Goal: Information Seeking & Learning: Learn about a topic

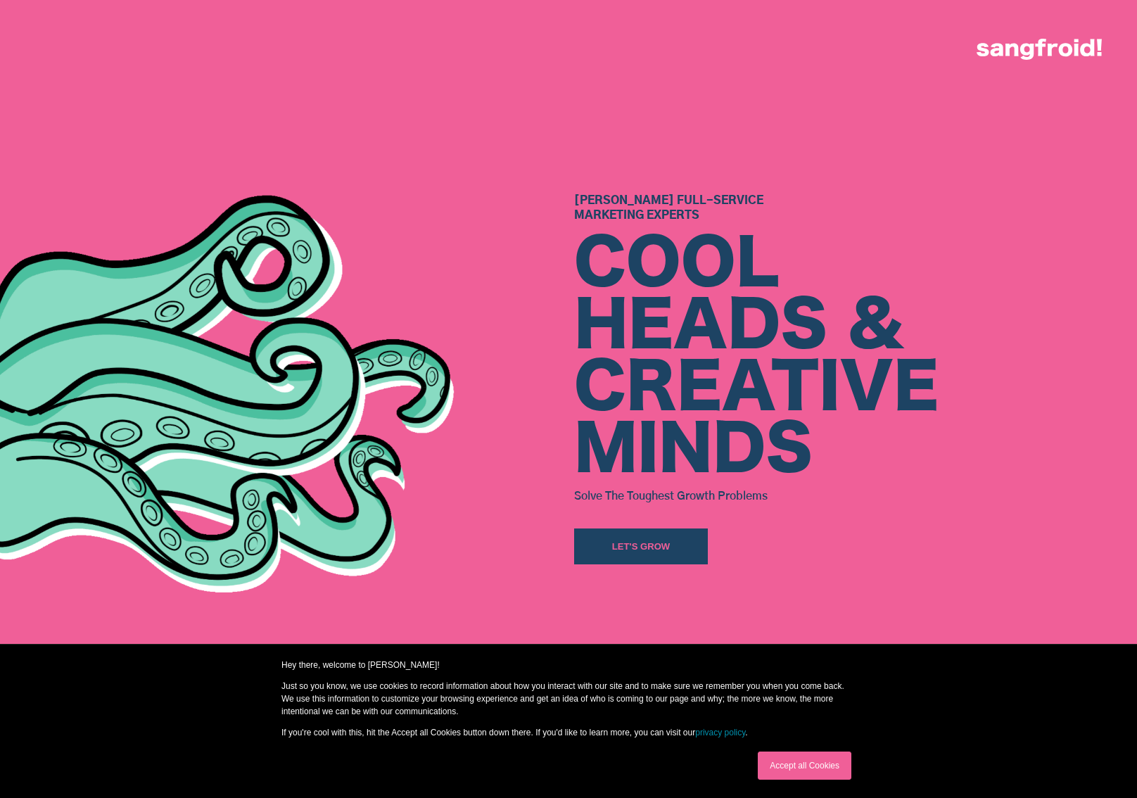
click at [775, 769] on link "Accept all Cookies" at bounding box center [805, 765] width 94 height 28
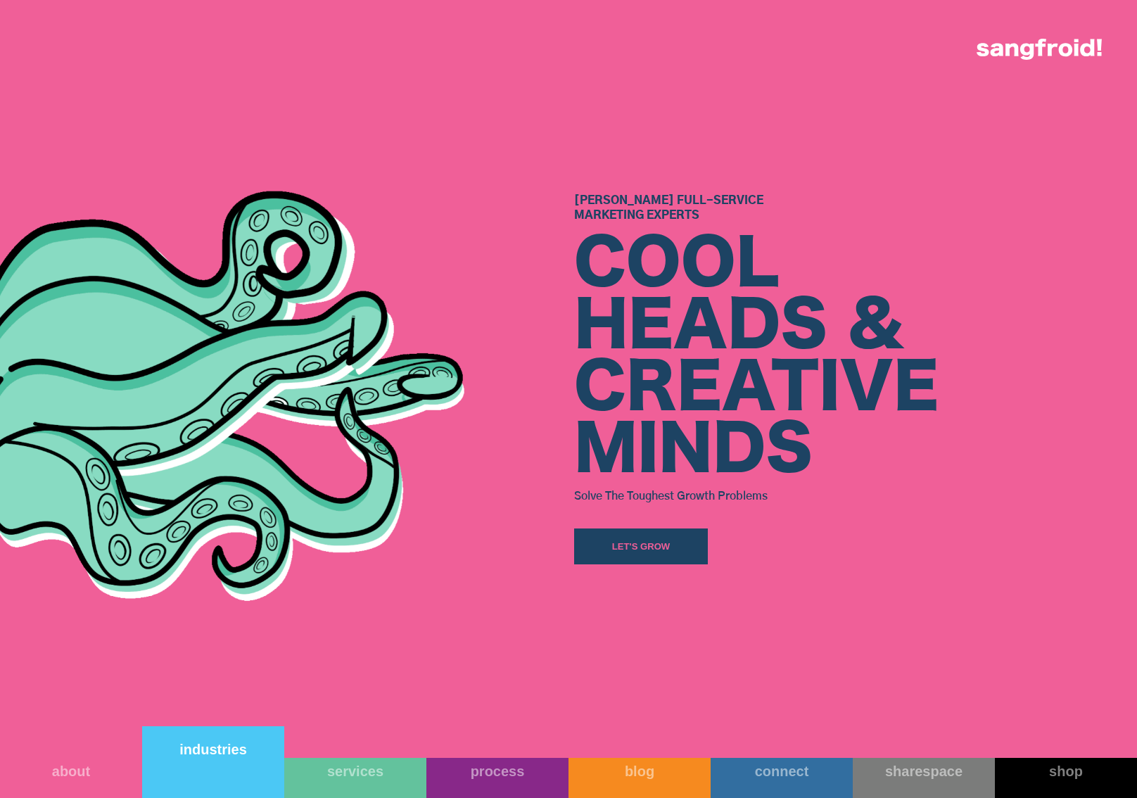
click at [267, 766] on link "industries" at bounding box center [213, 762] width 142 height 72
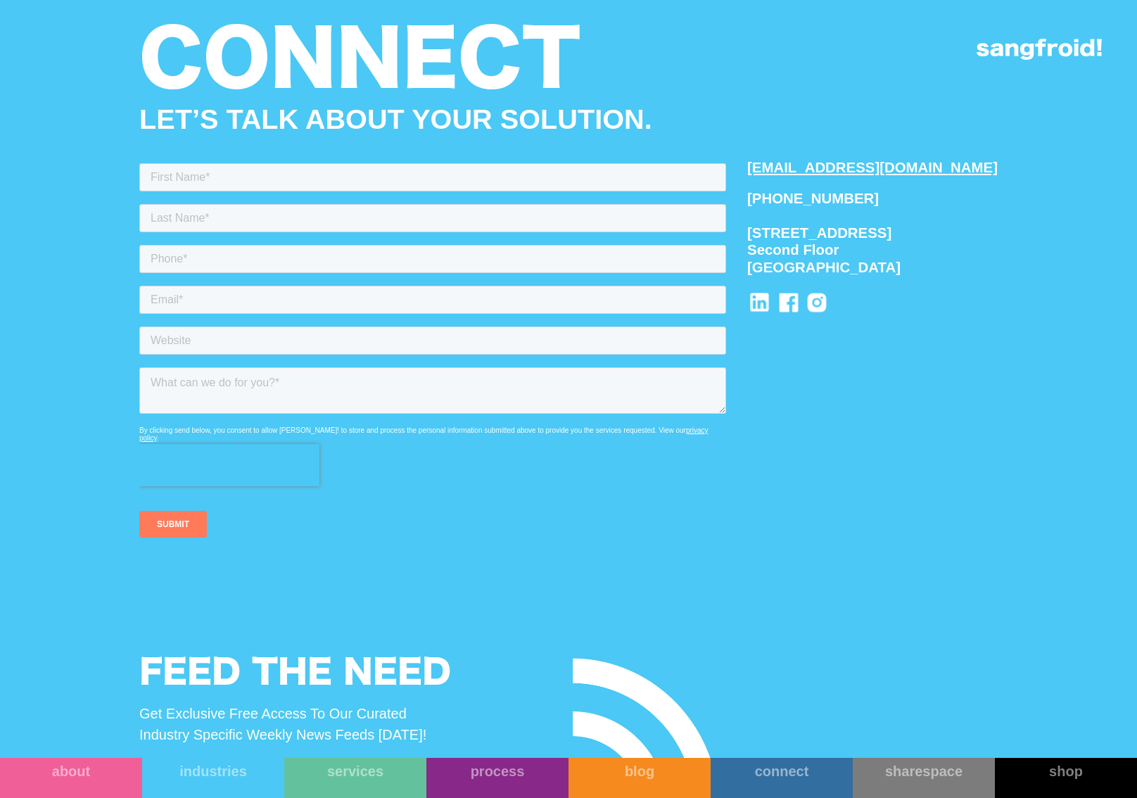
scroll to position [5639, 0]
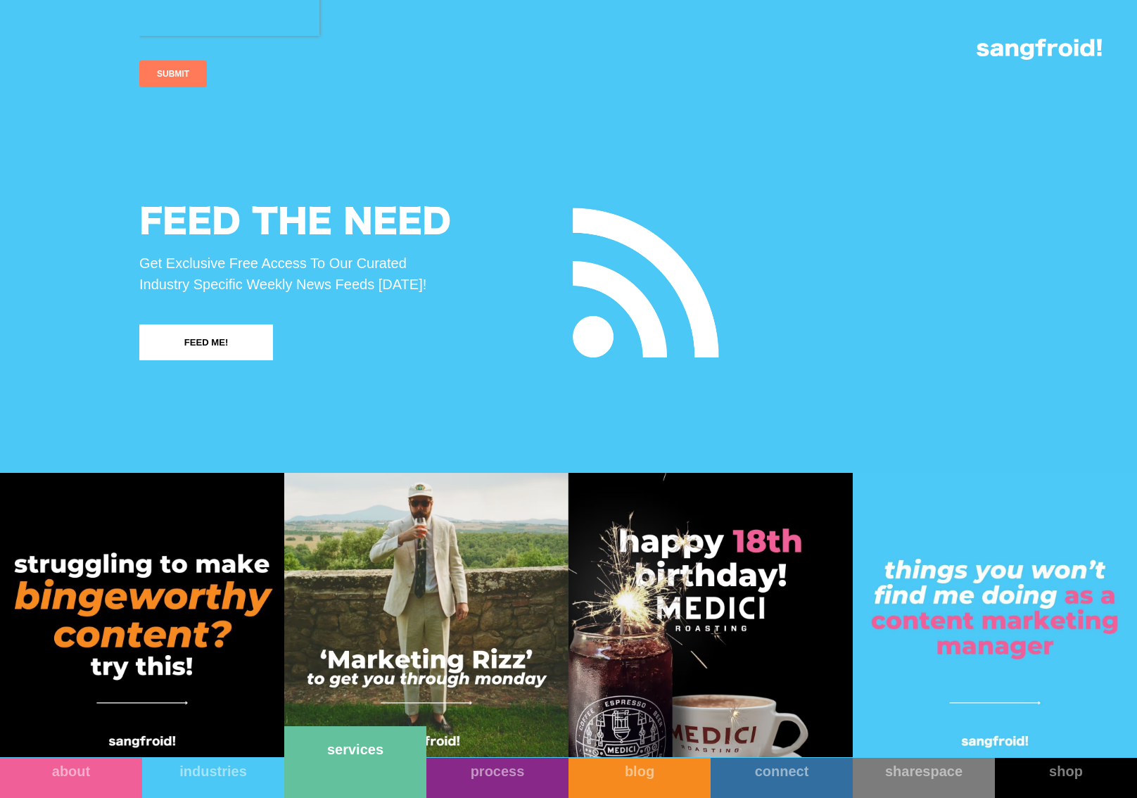
click at [363, 768] on link "services" at bounding box center [355, 762] width 142 height 72
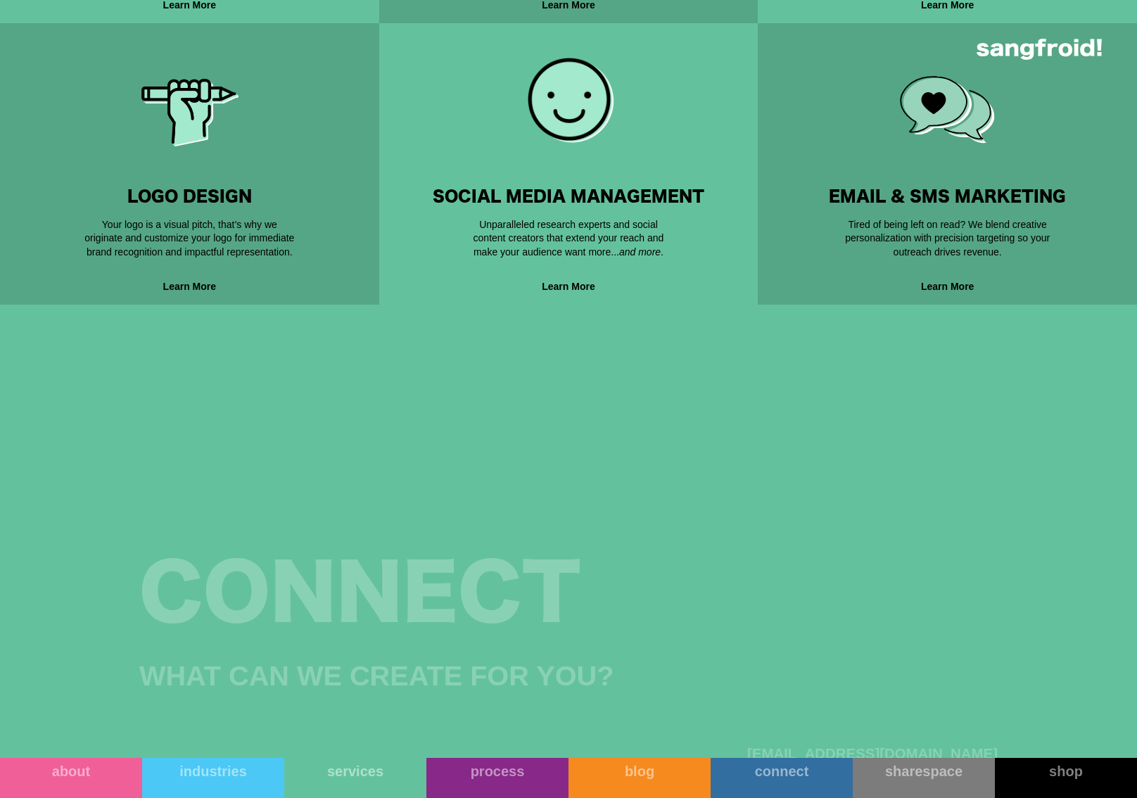
scroll to position [868, 0]
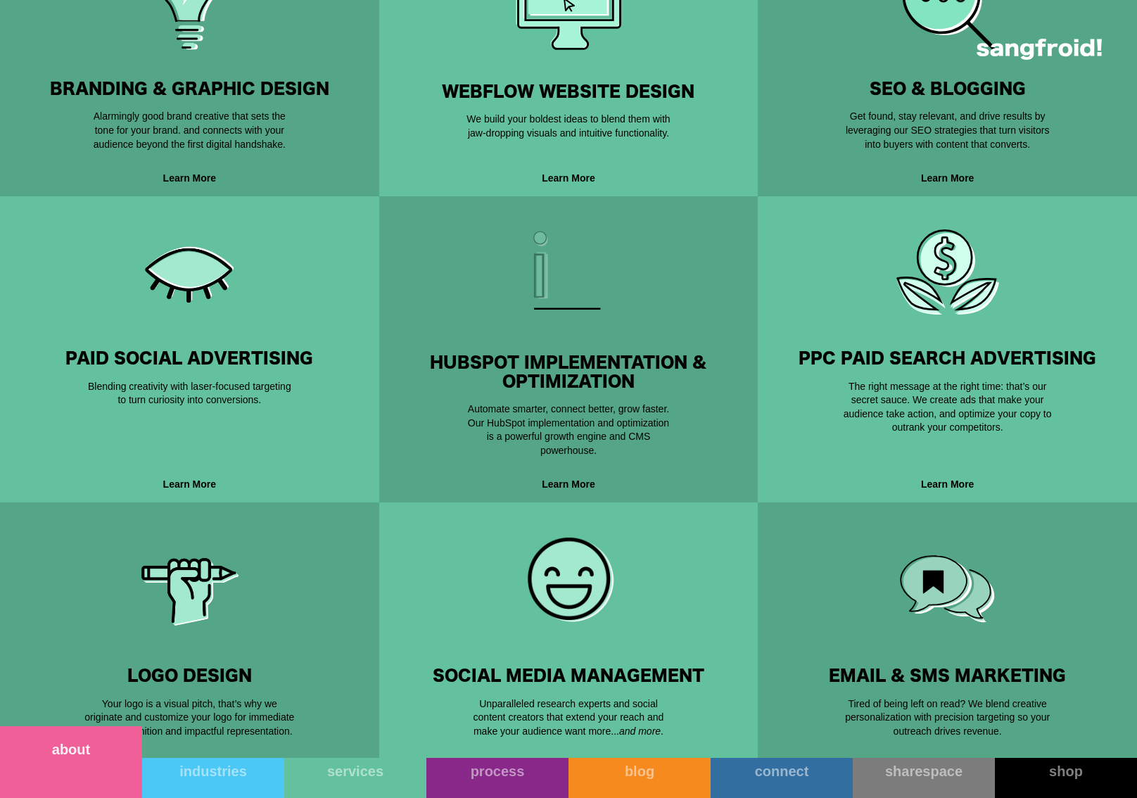
click at [62, 774] on link "about" at bounding box center [71, 762] width 142 height 72
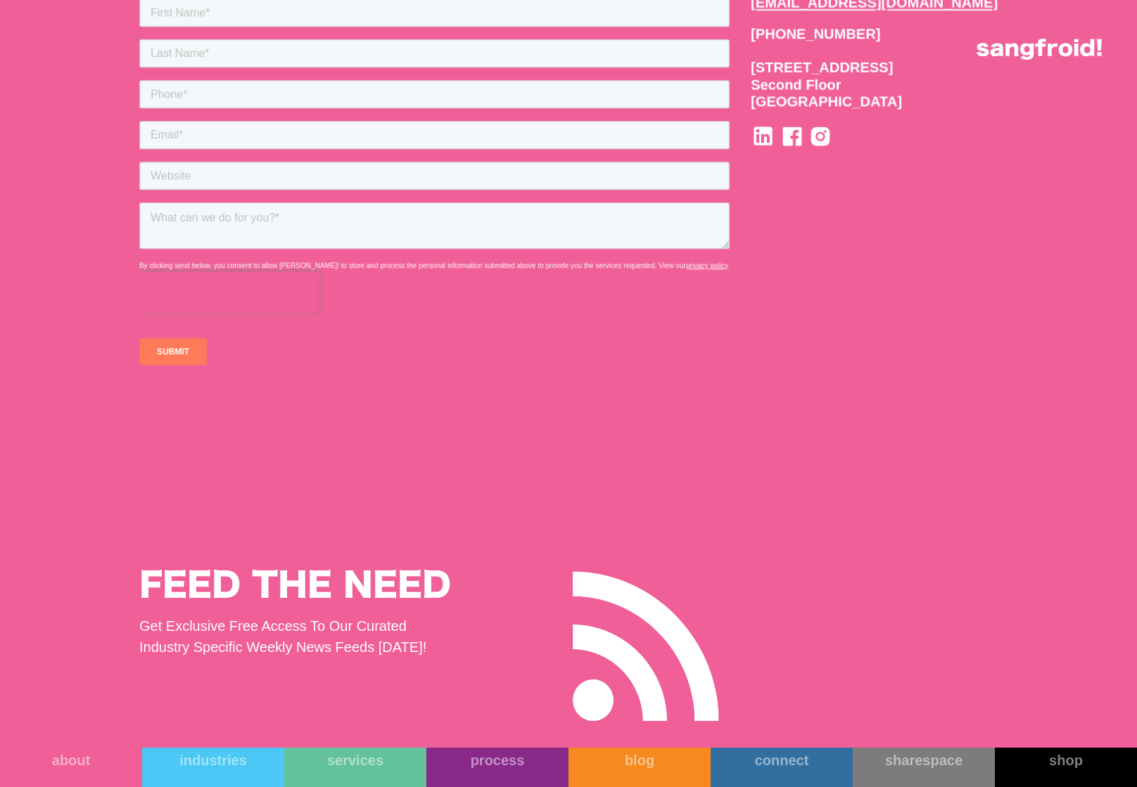
scroll to position [17023, 0]
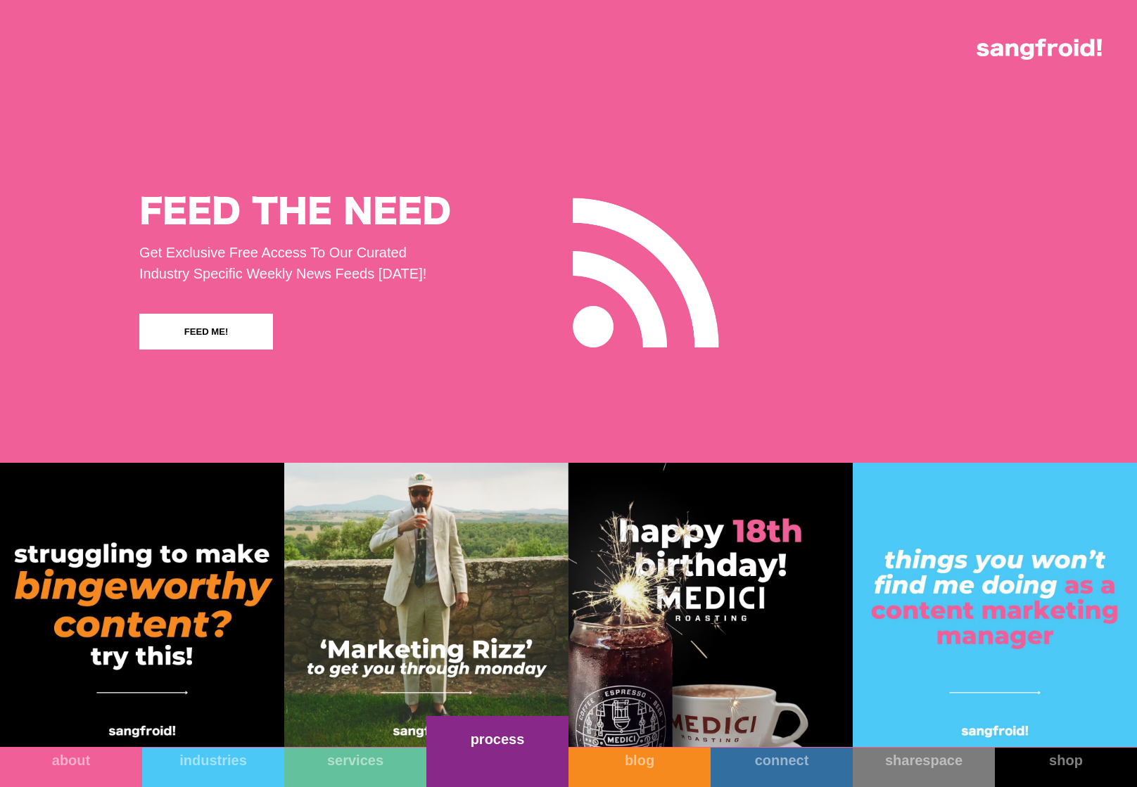
click at [528, 757] on link "process" at bounding box center [497, 751] width 142 height 71
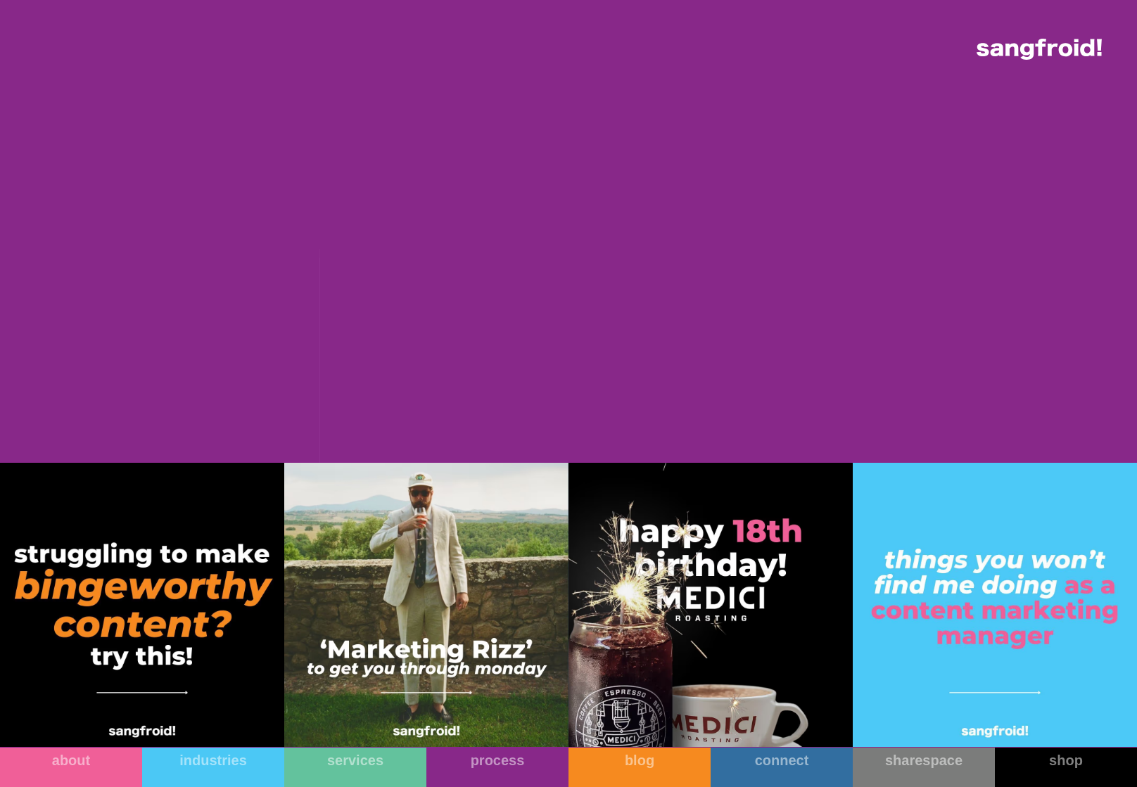
scroll to position [13983, 0]
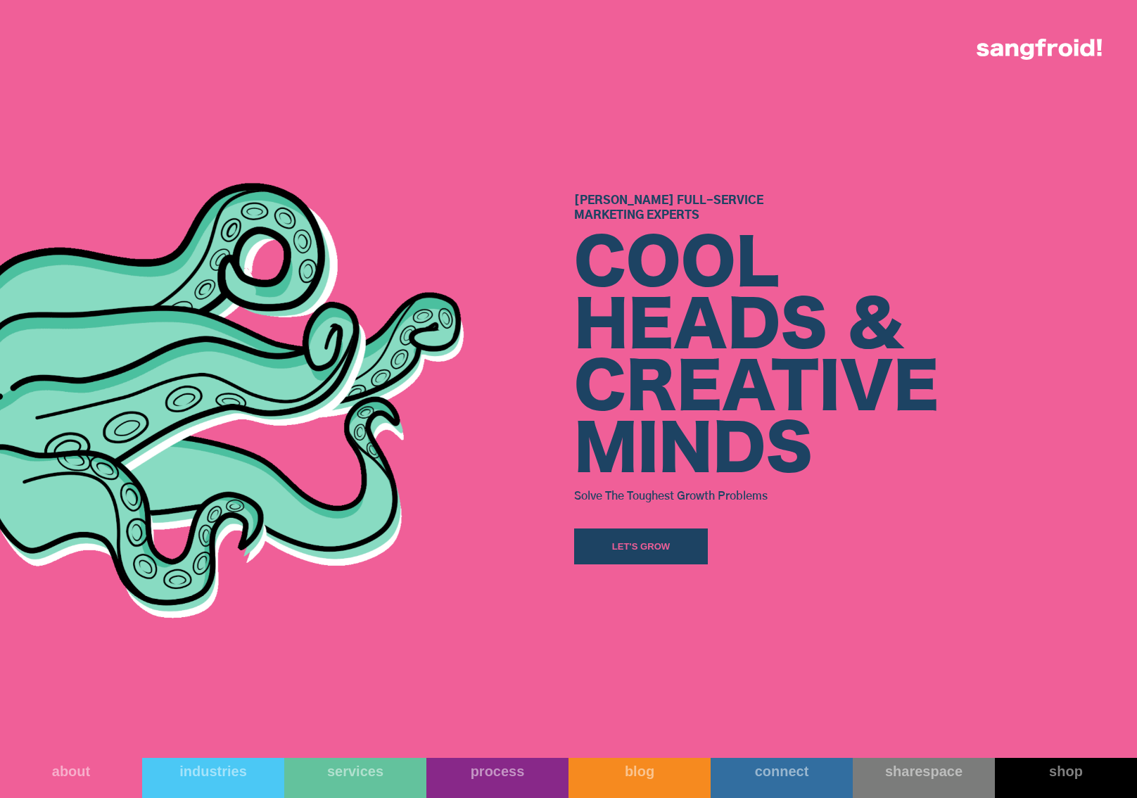
scroll to position [360, 0]
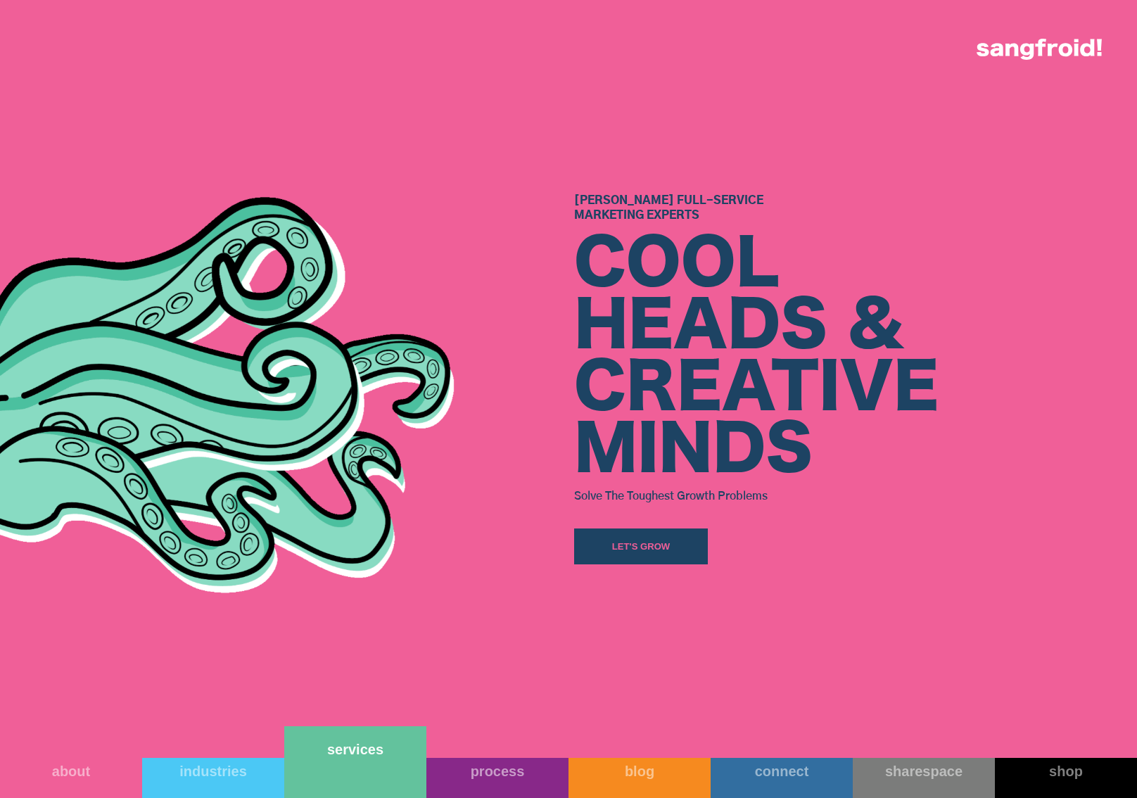
click at [374, 768] on link "services" at bounding box center [355, 762] width 142 height 72
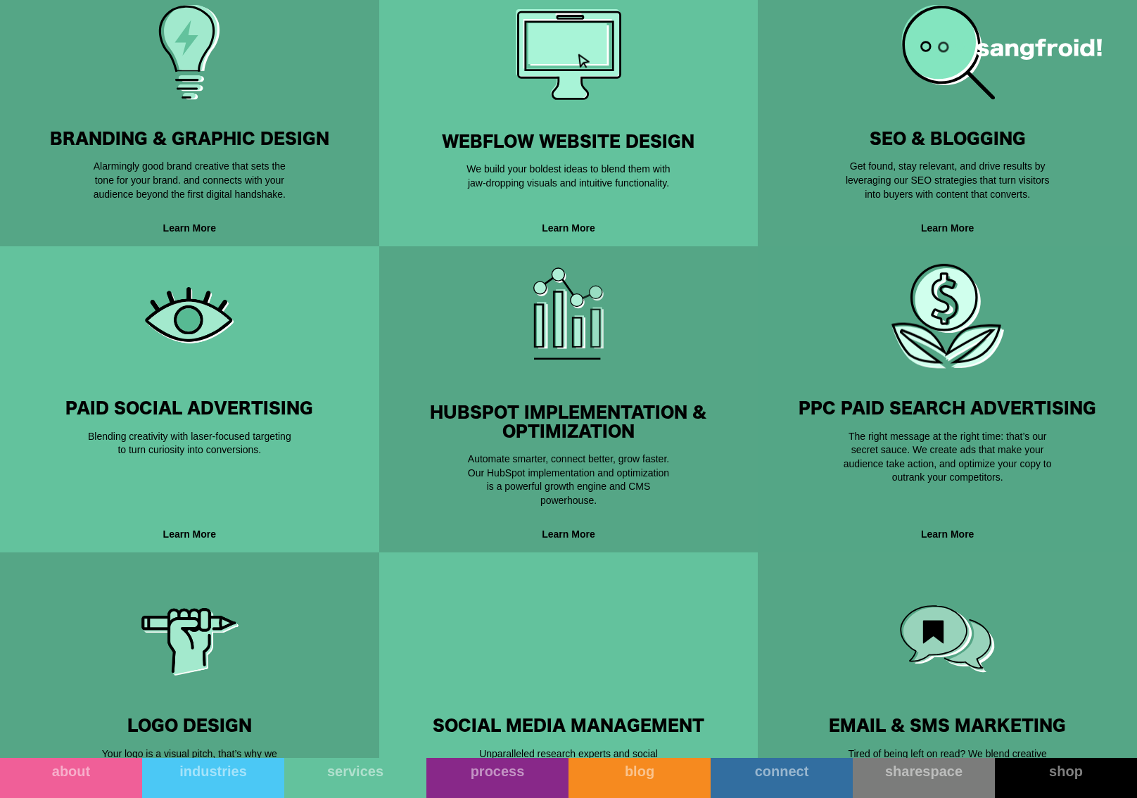
scroll to position [819, 0]
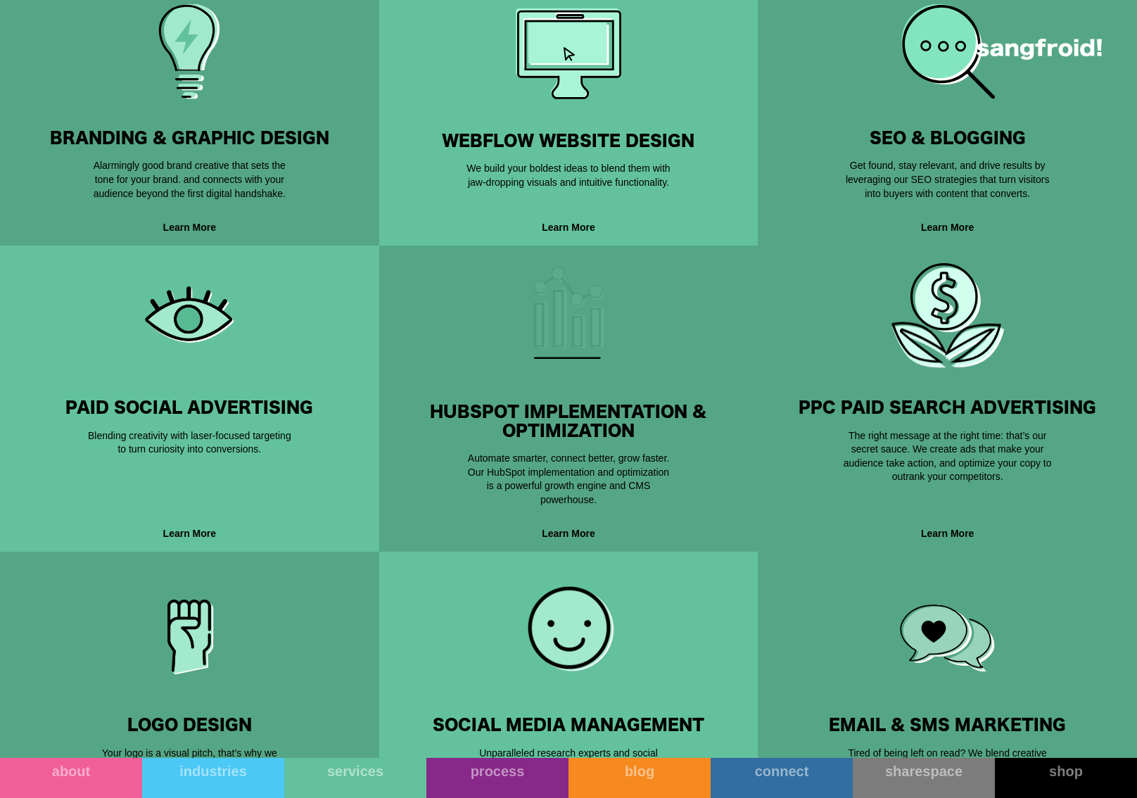
click at [858, 328] on div "PPC Paid Search Advertising Growth Driven & Conversion Obsessed The right messa…" at bounding box center [947, 398] width 334 height 261
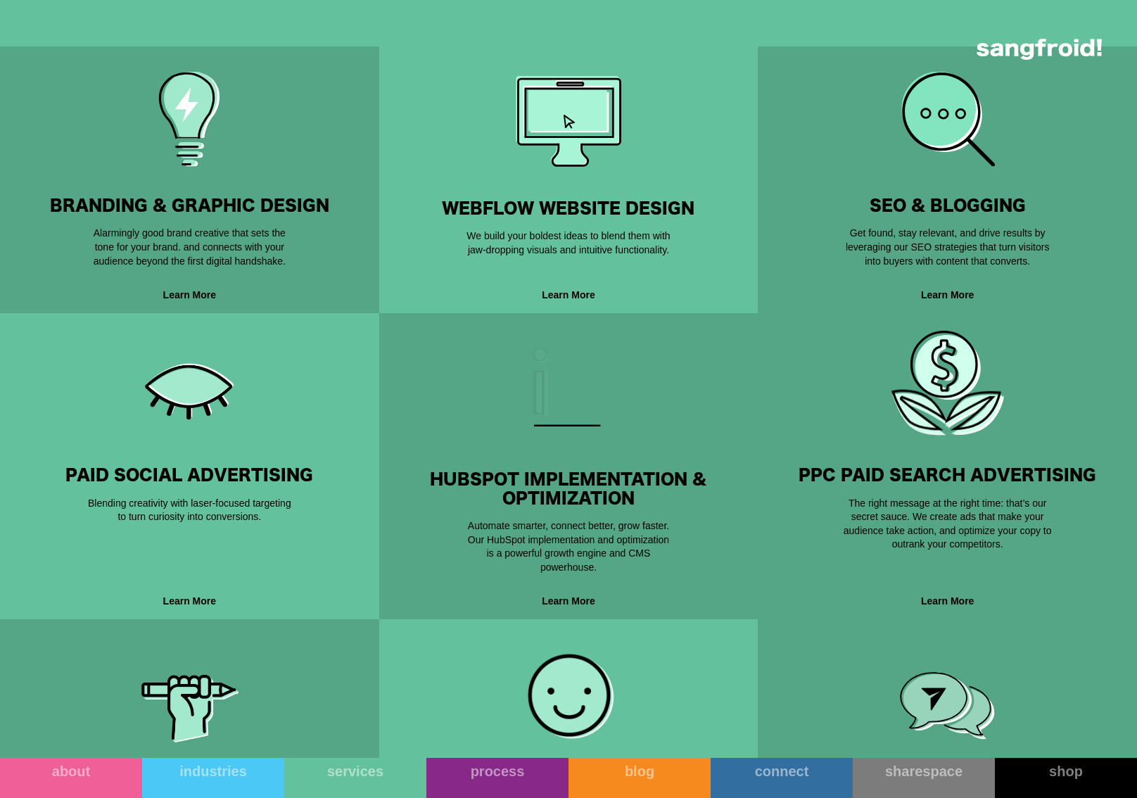
scroll to position [635, 0]
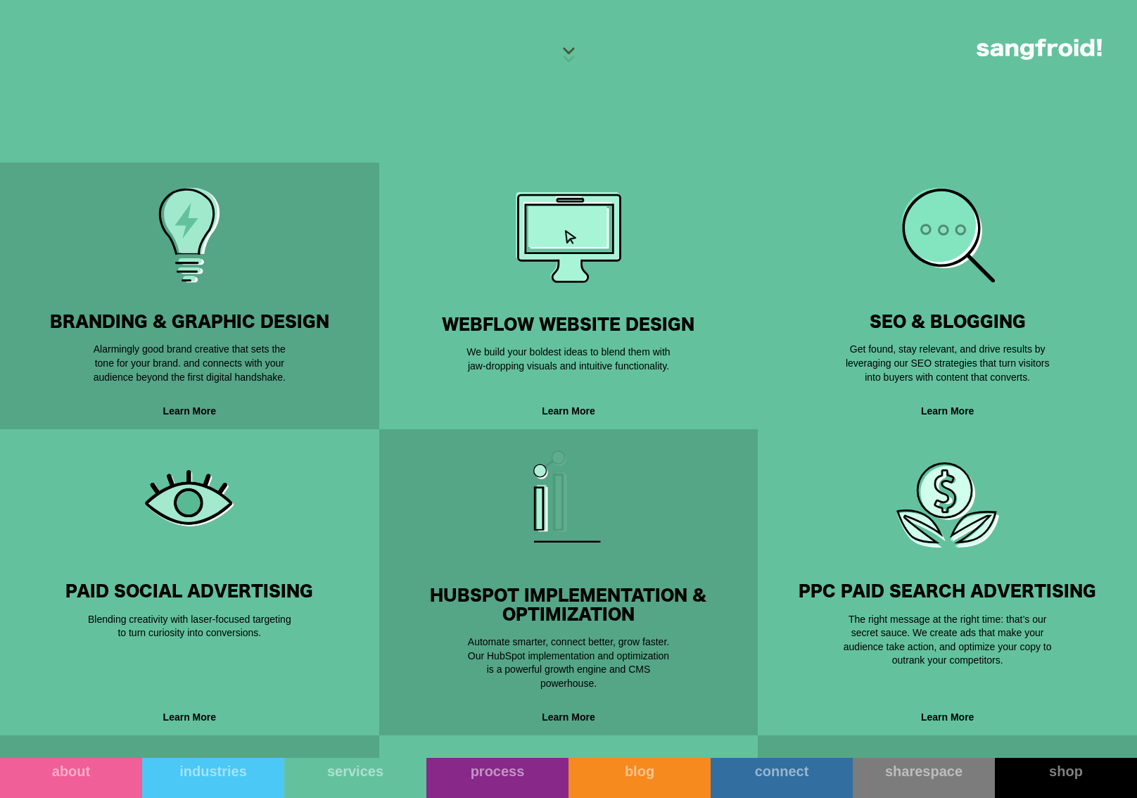
click at [886, 266] on div "SEO & Blogging Climb The Ranks. Get found, stay relevant, and drive results by …" at bounding box center [947, 295] width 334 height 199
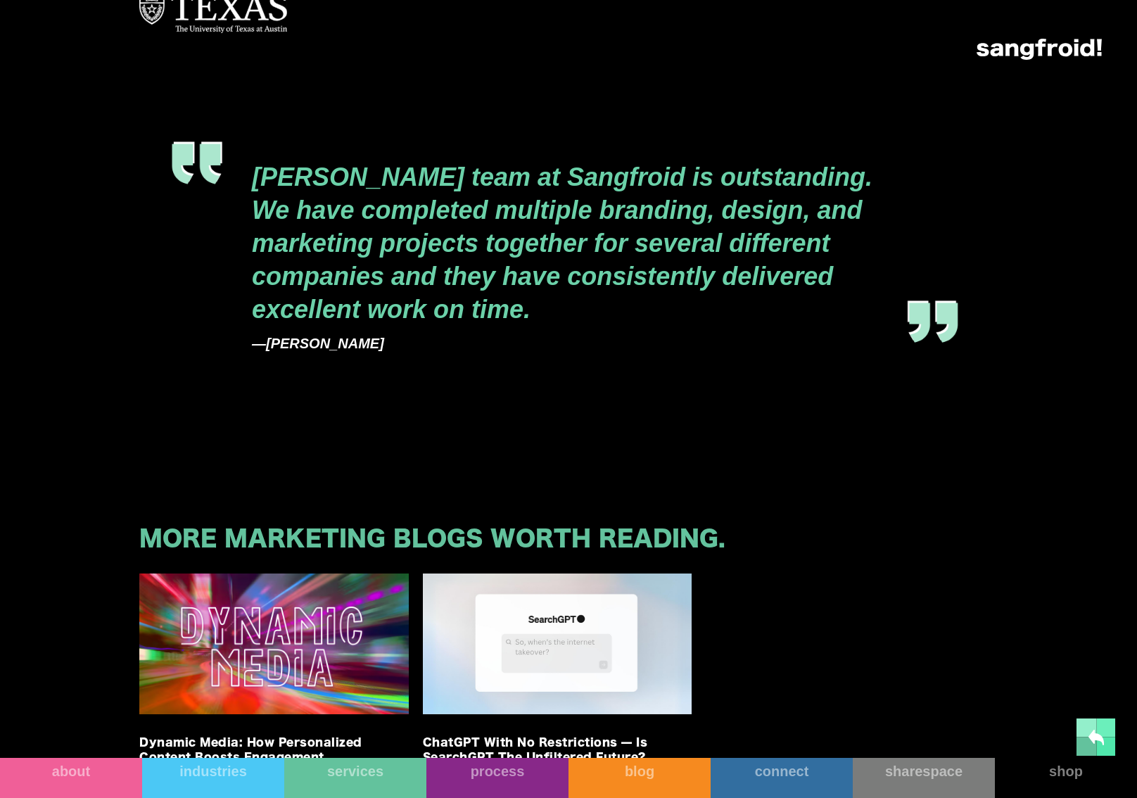
scroll to position [2628, 0]
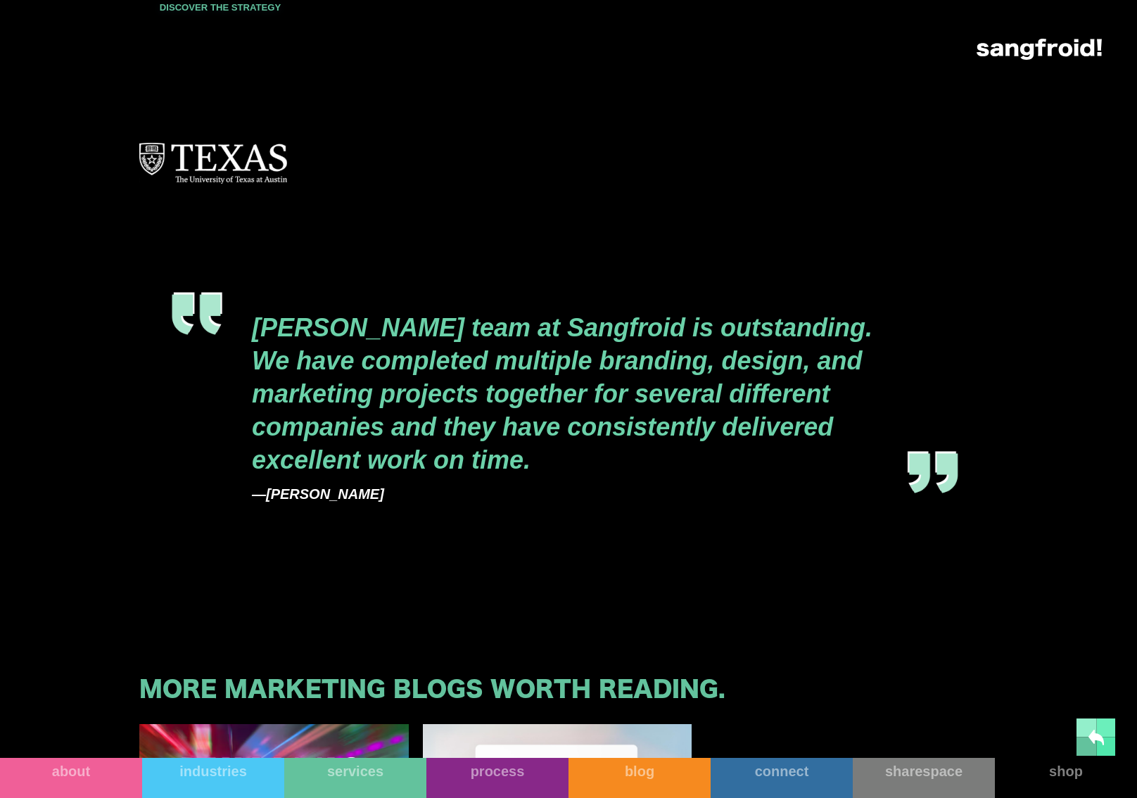
click at [278, 25] on link "Discover the strategy" at bounding box center [220, 7] width 162 height 36
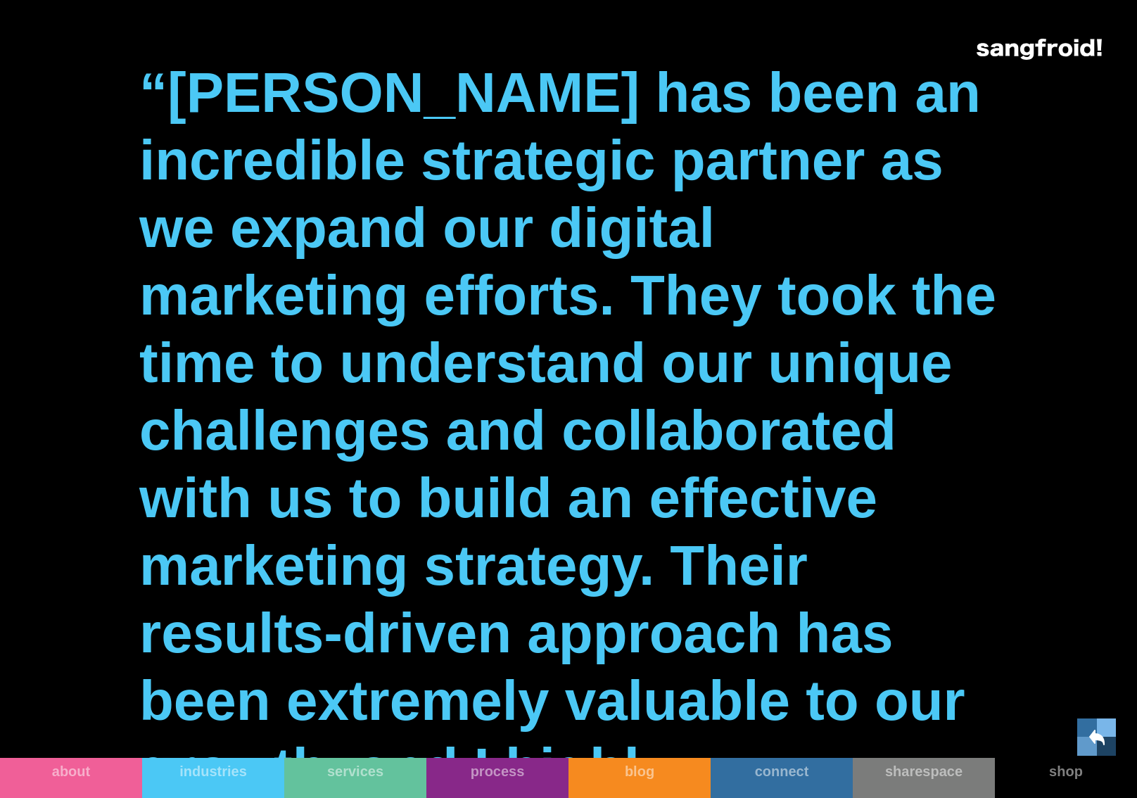
scroll to position [3468, 0]
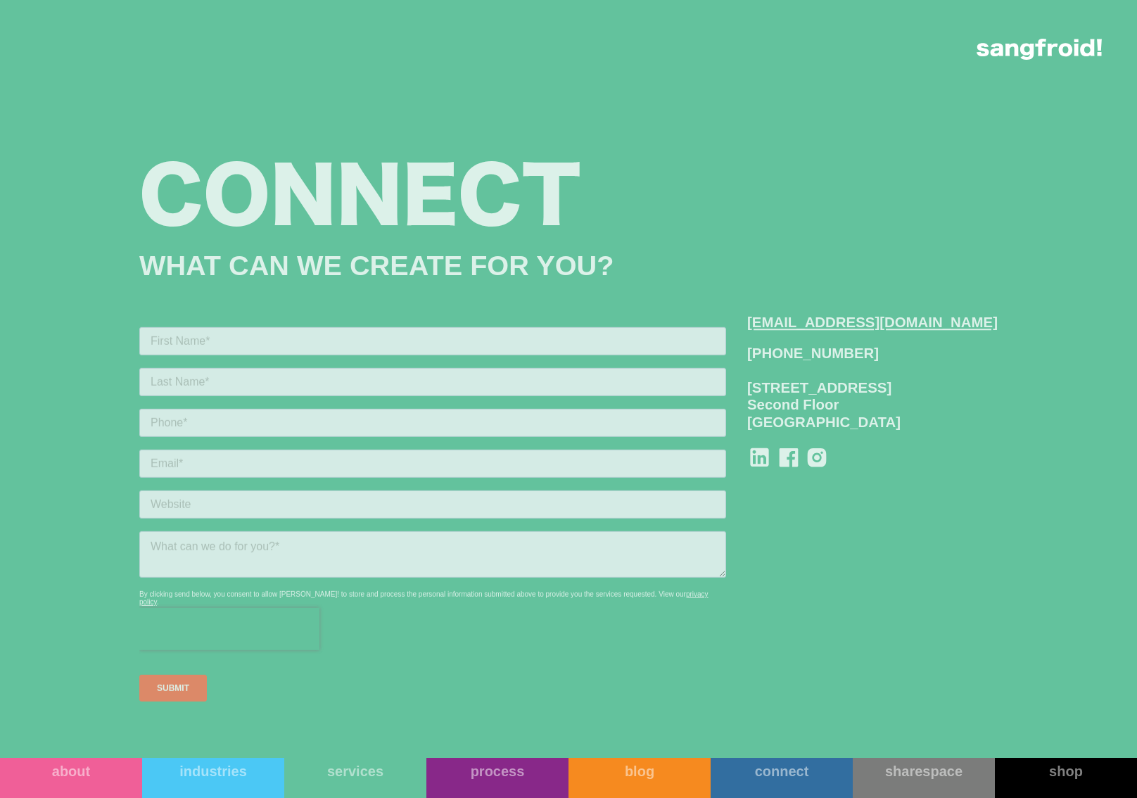
scroll to position [4529, 0]
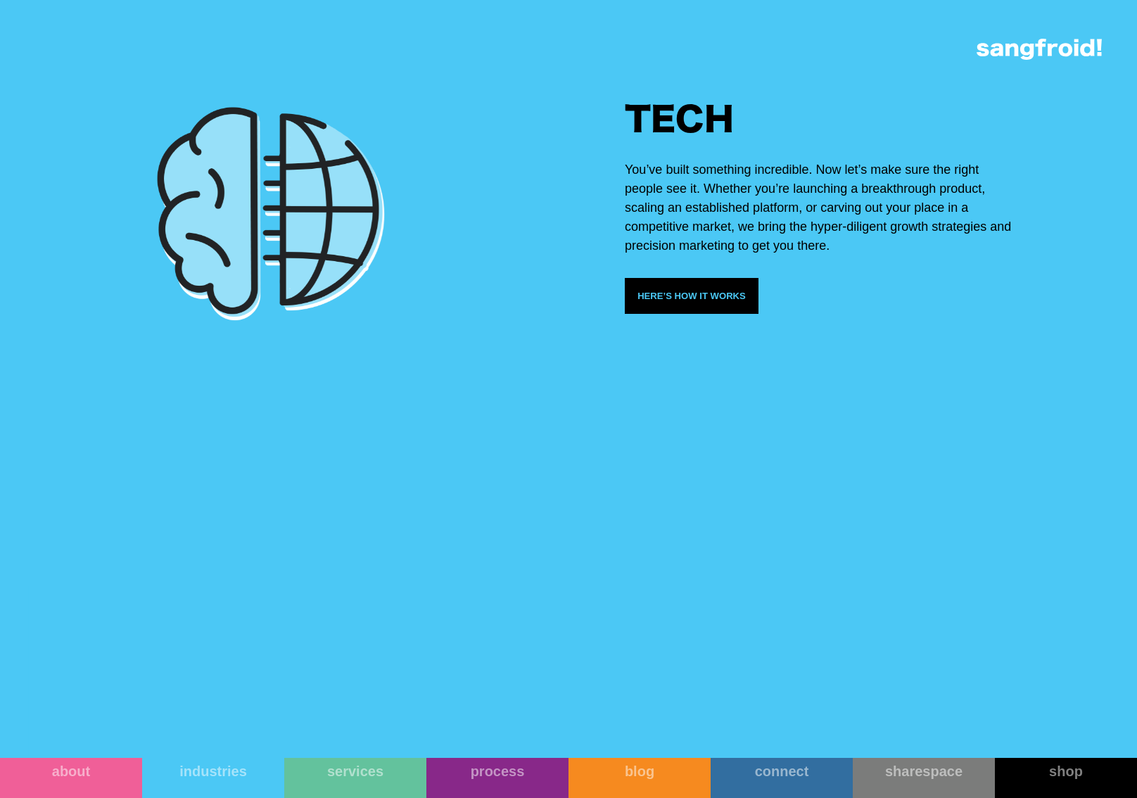
scroll to position [2443, 0]
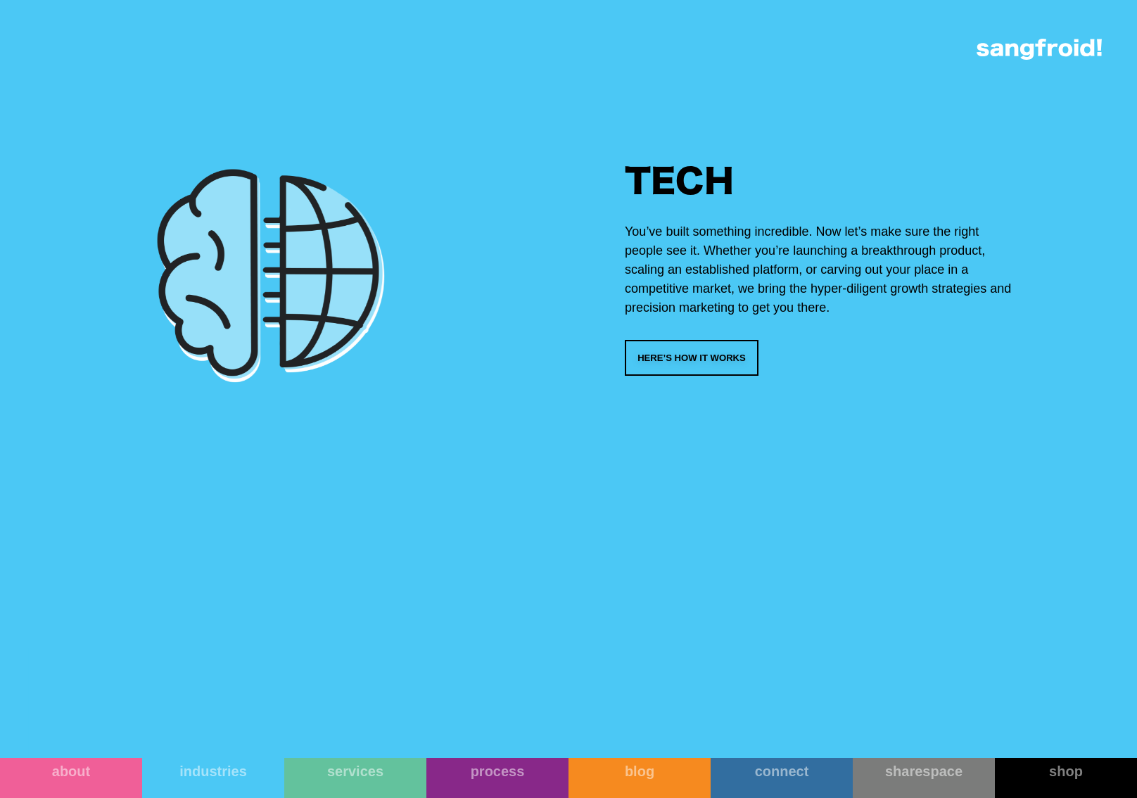
click at [692, 372] on link "Here’s how it works" at bounding box center [692, 358] width 134 height 36
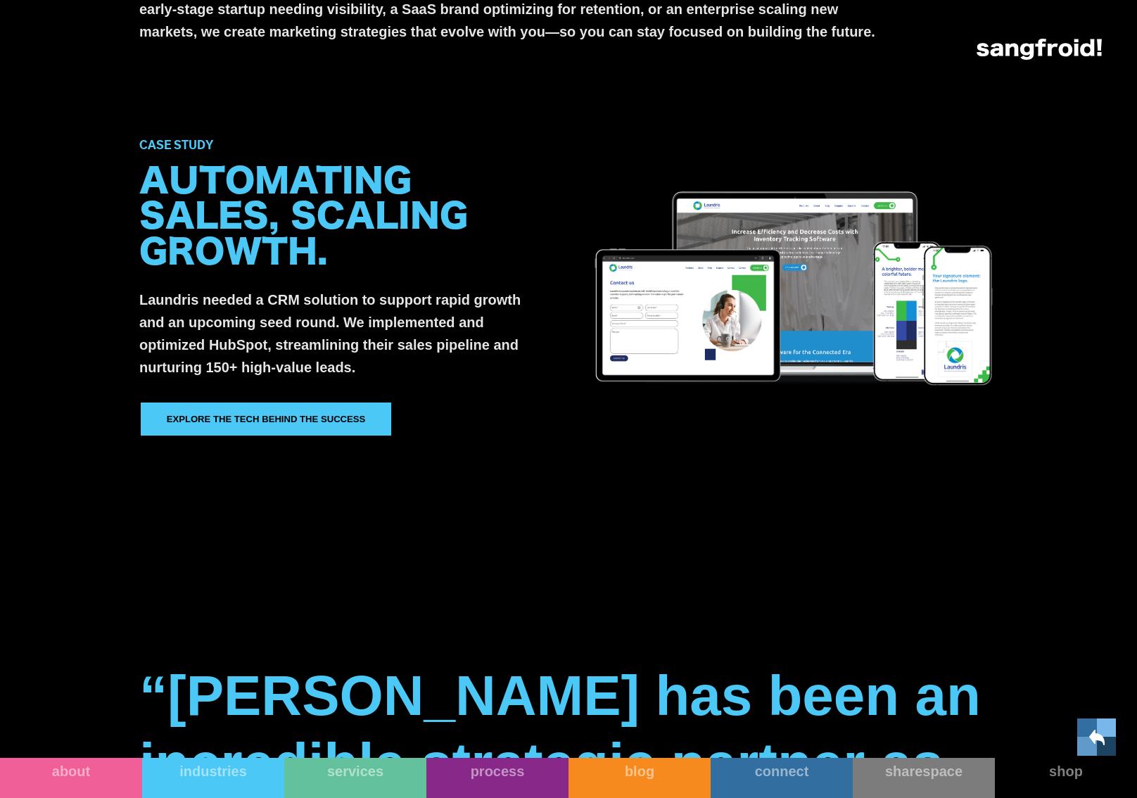
scroll to position [958, 0]
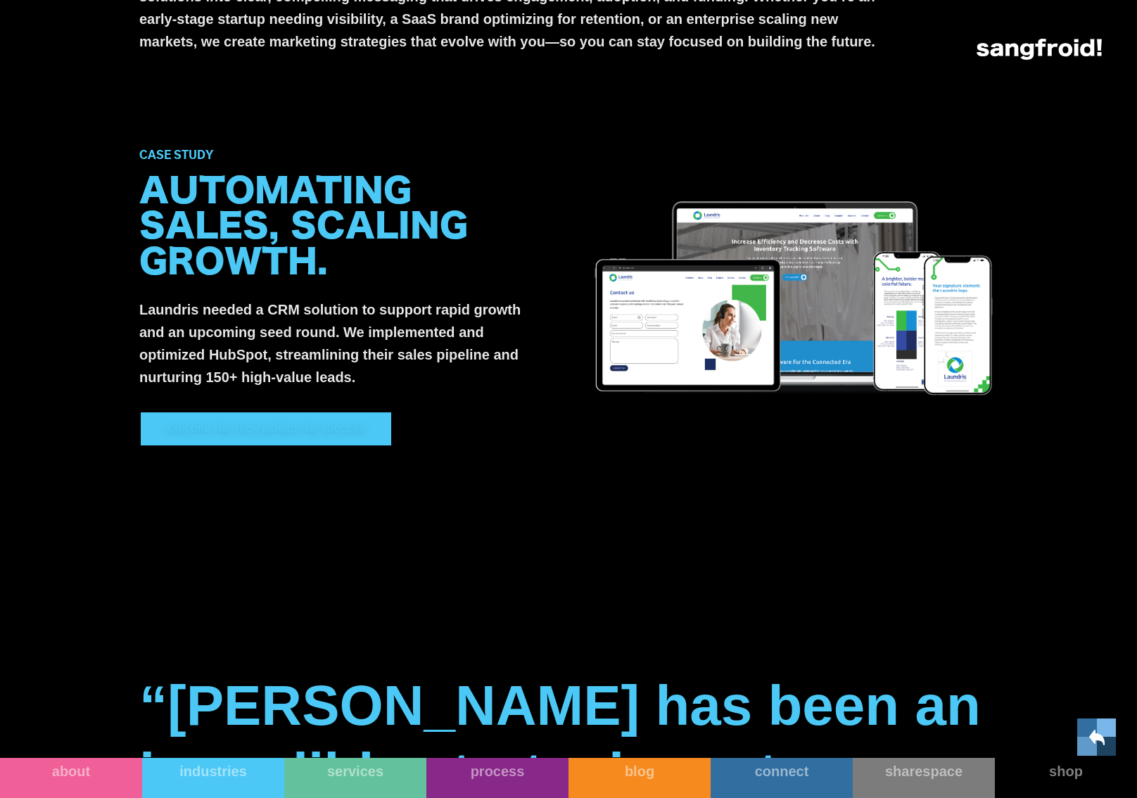
click at [356, 436] on div "Explore the tech behind the success" at bounding box center [266, 429] width 199 height 14
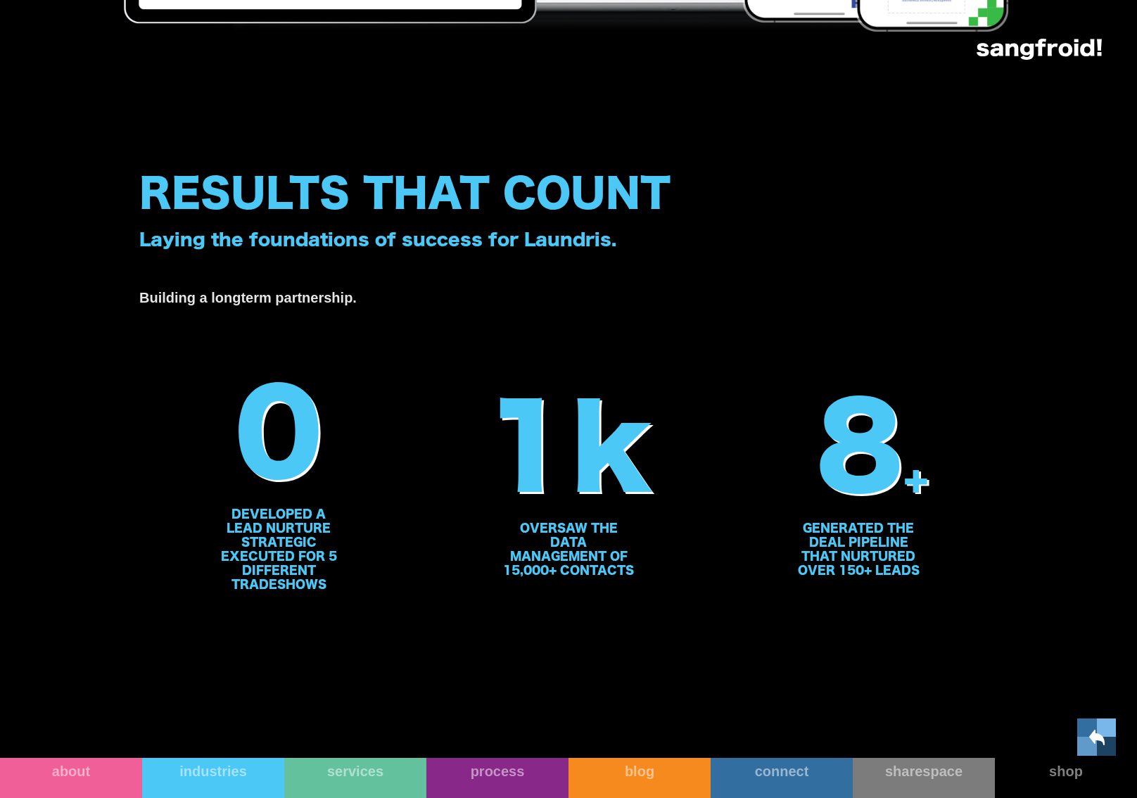
scroll to position [3026, 0]
